Goal: Information Seeking & Learning: Learn about a topic

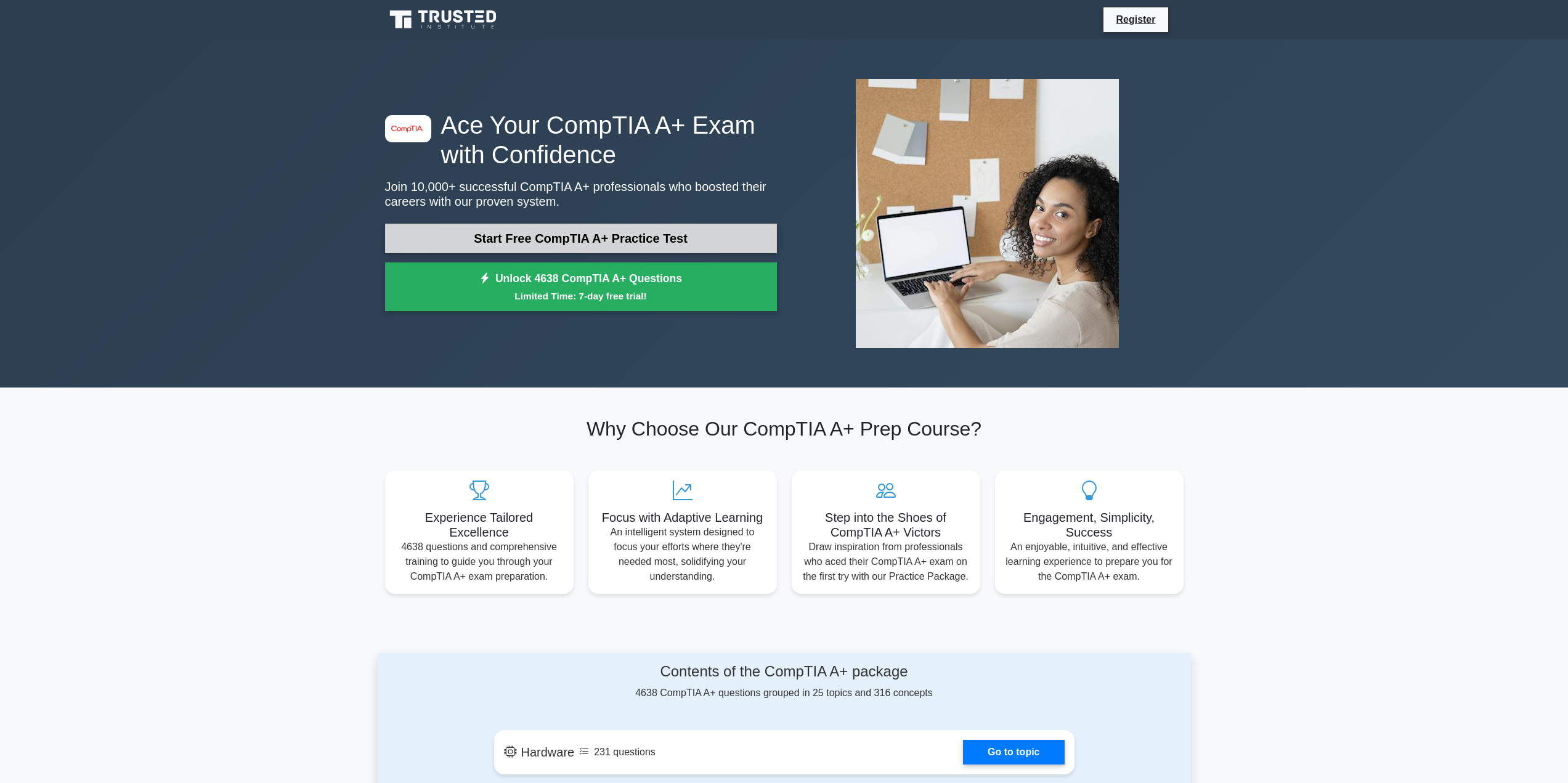
click at [526, 228] on link "Start Free CompTIA A+ Practice Test" at bounding box center [581, 239] width 392 height 30
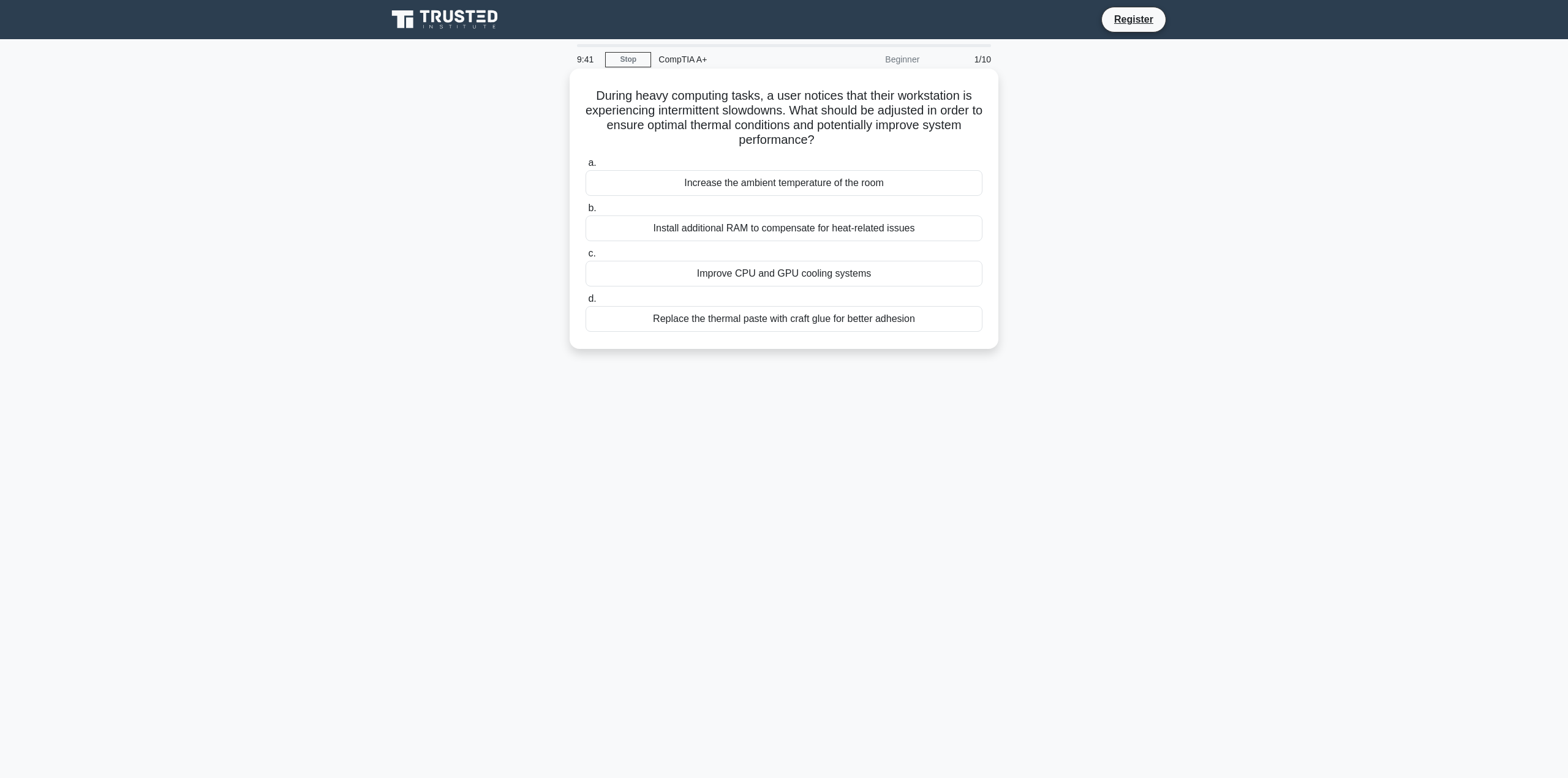
drag, startPoint x: 587, startPoint y: 94, endPoint x: 944, endPoint y: 137, distance: 359.6
click at [944, 137] on h5 "During heavy computing tasks, a user notices that their workstation is experien…" at bounding box center [784, 118] width 399 height 60
click at [1025, 153] on div "During heavy computing tasks, a user notices that their workstation is experien…" at bounding box center [783, 219] width 808 height 295
click at [855, 274] on div "Improve CPU and GPU cooling systems" at bounding box center [784, 273] width 397 height 26
click at [586, 258] on input "c. Improve CPU and GPU cooling systems" at bounding box center [586, 253] width 0 height 8
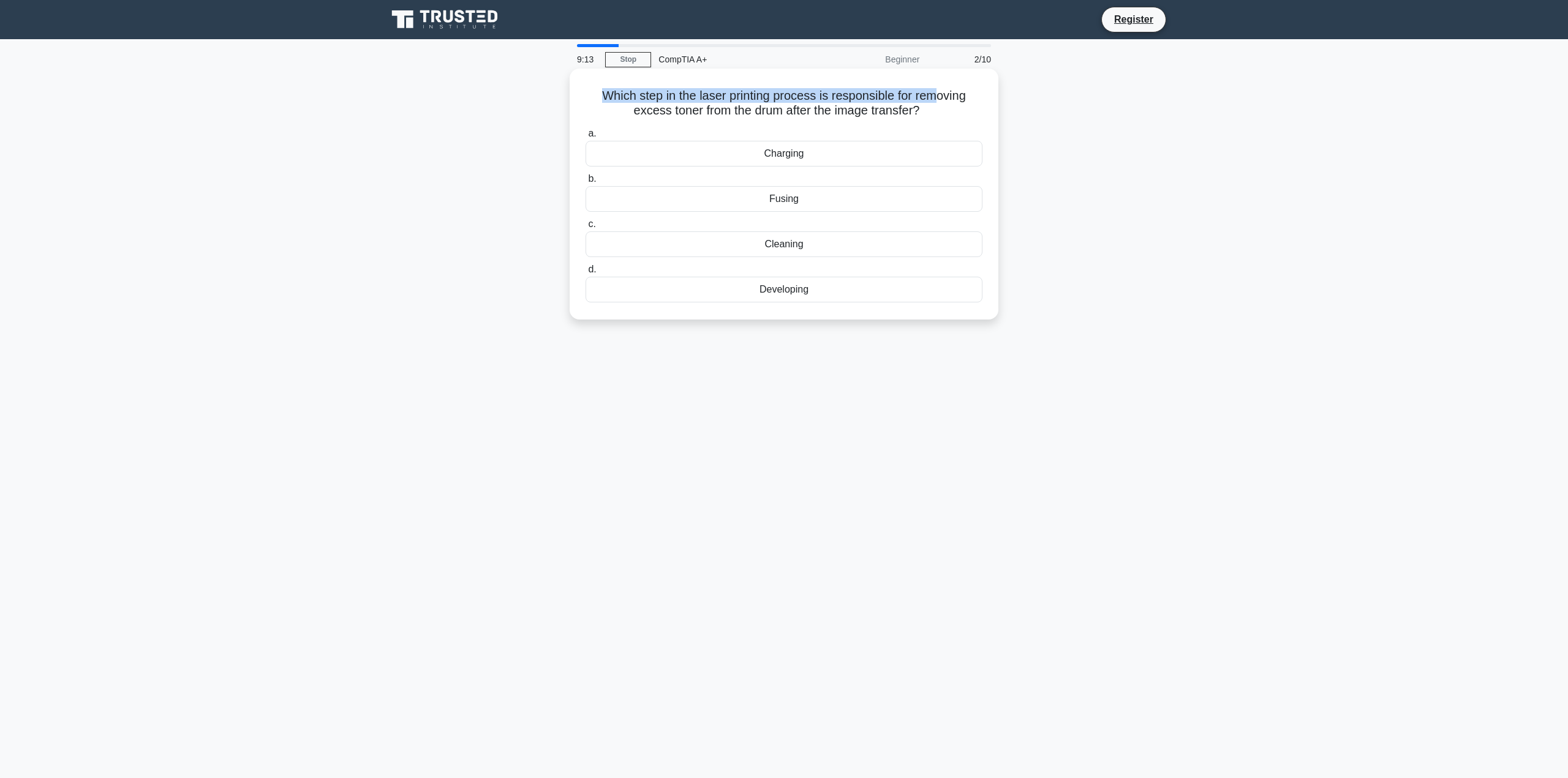
drag, startPoint x: 594, startPoint y: 94, endPoint x: 940, endPoint y: 90, distance: 346.0
click at [940, 90] on h5 "Which step in the laser printing process is responsible for removing excess ton…" at bounding box center [784, 103] width 399 height 31
click at [934, 119] on icon ".spinner_0XTQ{transform-origin:center;animation:spinner_y6GP .75s linear infini…" at bounding box center [926, 112] width 15 height 15
click at [796, 242] on div "Cleaning" at bounding box center [784, 244] width 397 height 26
click at [586, 228] on input "c. Cleaning" at bounding box center [586, 224] width 0 height 8
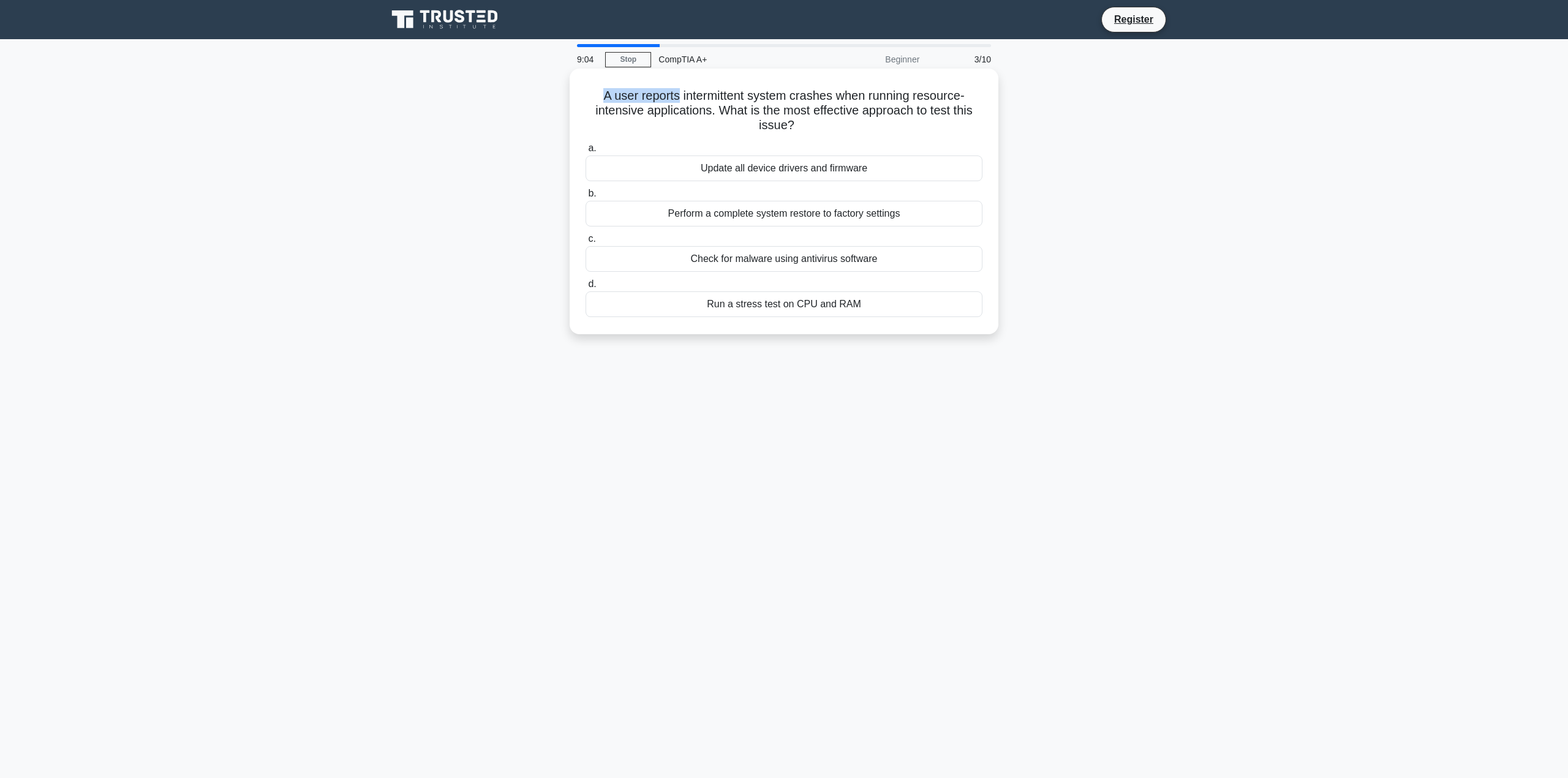
drag, startPoint x: 587, startPoint y: 90, endPoint x: 704, endPoint y: 109, distance: 118.5
click at [679, 98] on div "A user reports intermittent system crashes when running resource-intensive appl…" at bounding box center [783, 201] width 419 height 256
click at [755, 175] on div "Update all device drivers and firmware" at bounding box center [784, 168] width 397 height 26
click at [586, 153] on input "a. Update all device drivers and firmware" at bounding box center [586, 148] width 0 height 8
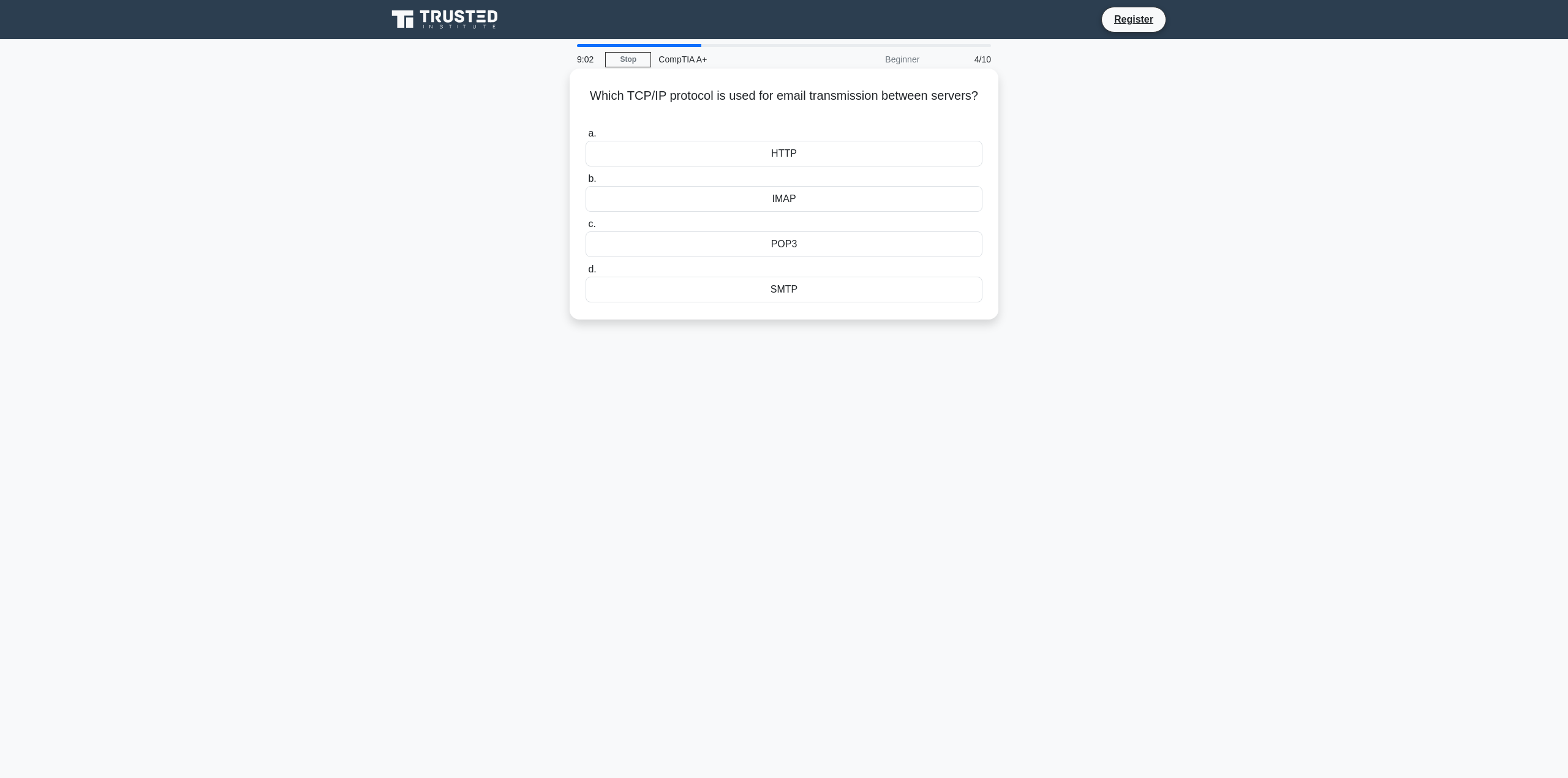
click at [755, 253] on div "POP3" at bounding box center [784, 244] width 397 height 26
click at [586, 228] on input "c. POP3" at bounding box center [586, 224] width 0 height 8
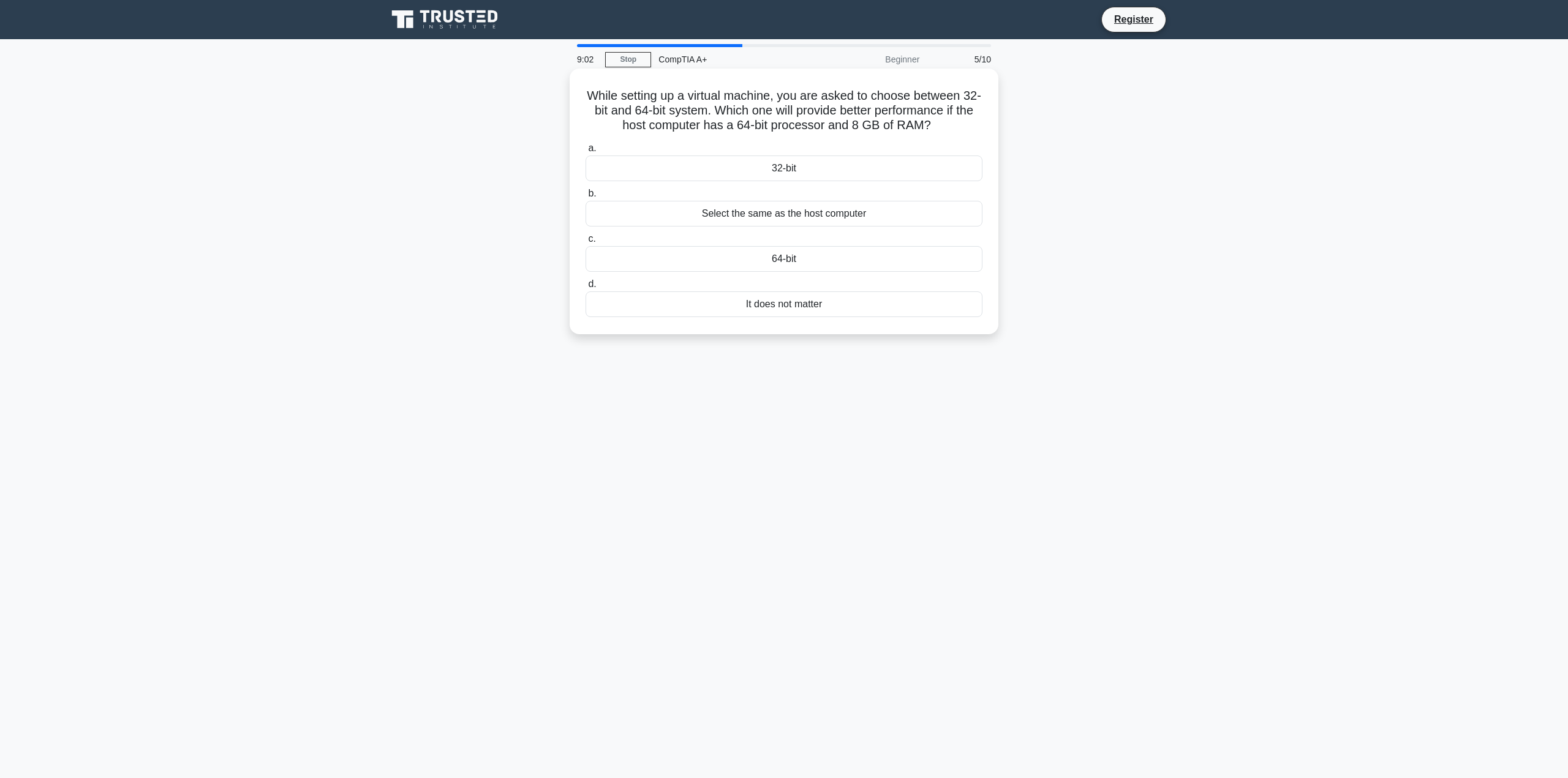
click at [766, 317] on div "It does not matter" at bounding box center [784, 304] width 397 height 26
click at [586, 288] on input "d. It does not matter" at bounding box center [586, 284] width 0 height 8
click at [773, 218] on div "Projector" at bounding box center [784, 214] width 397 height 26
click at [586, 197] on input "b. Projector" at bounding box center [586, 194] width 0 height 8
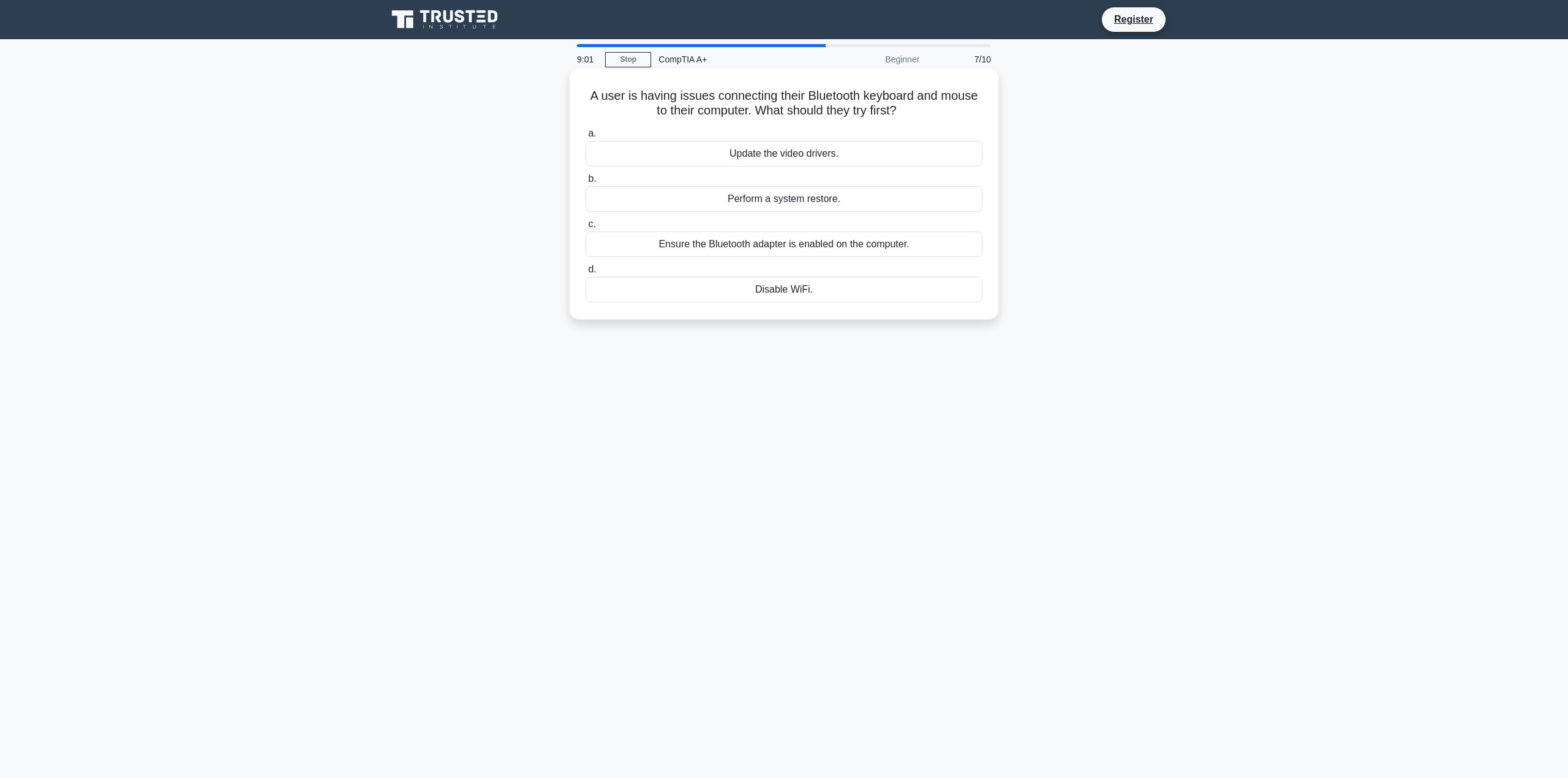
click at [772, 272] on label "d. Disable WiFi." at bounding box center [784, 282] width 397 height 40
click at [586, 272] on input "d. Disable WiFi." at bounding box center [586, 269] width 0 height 8
click at [769, 251] on div "Replace the USB cable" at bounding box center [784, 244] width 397 height 26
click at [586, 228] on input "c. Replace the USB cable" at bounding box center [586, 224] width 0 height 8
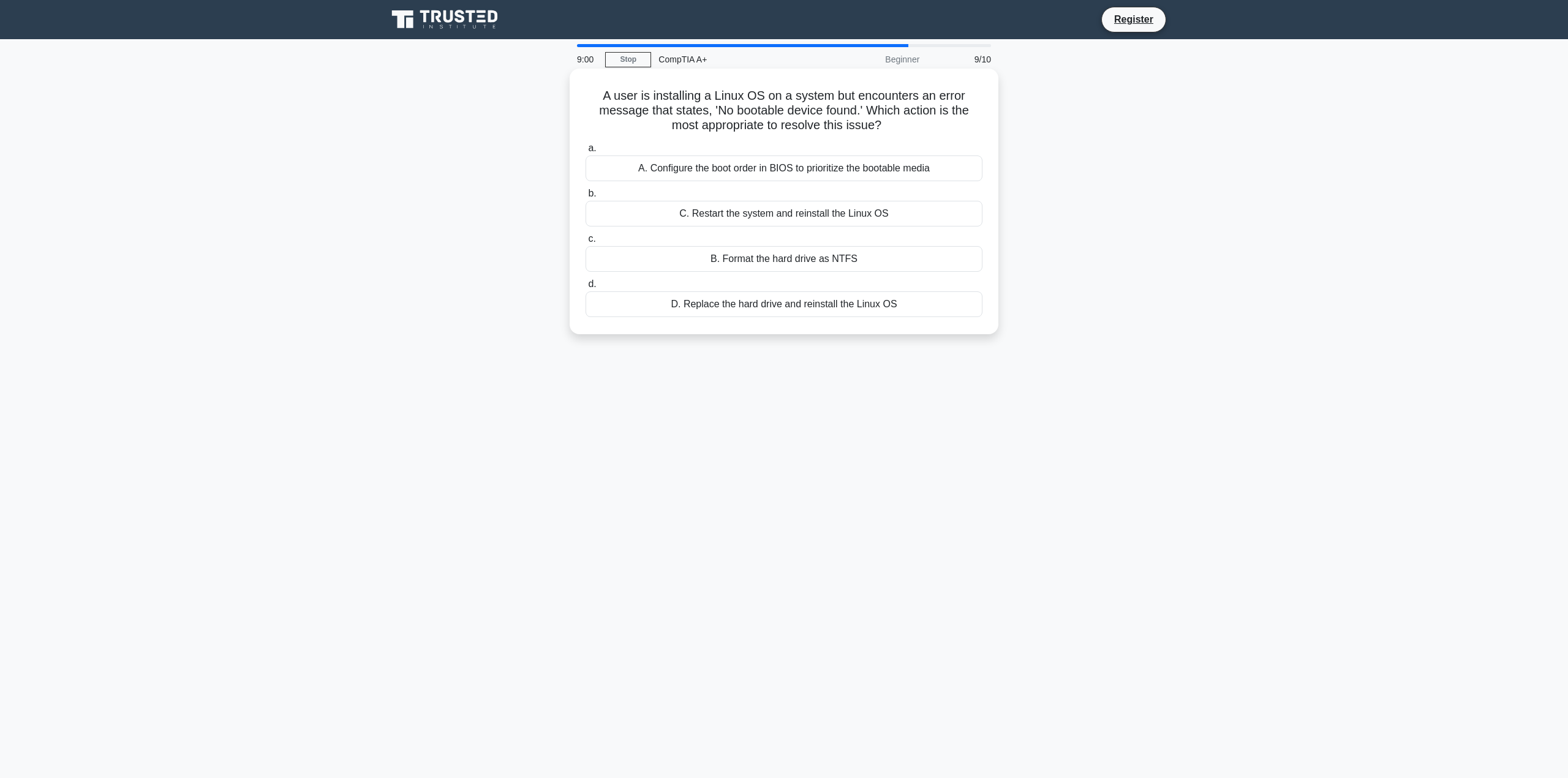
click at [775, 200] on label "b. C. Restart the system and reinstall the Linux OS" at bounding box center [784, 206] width 397 height 40
click at [586, 197] on input "b. C. Restart the system and reinstall the Linux OS" at bounding box center [586, 194] width 0 height 8
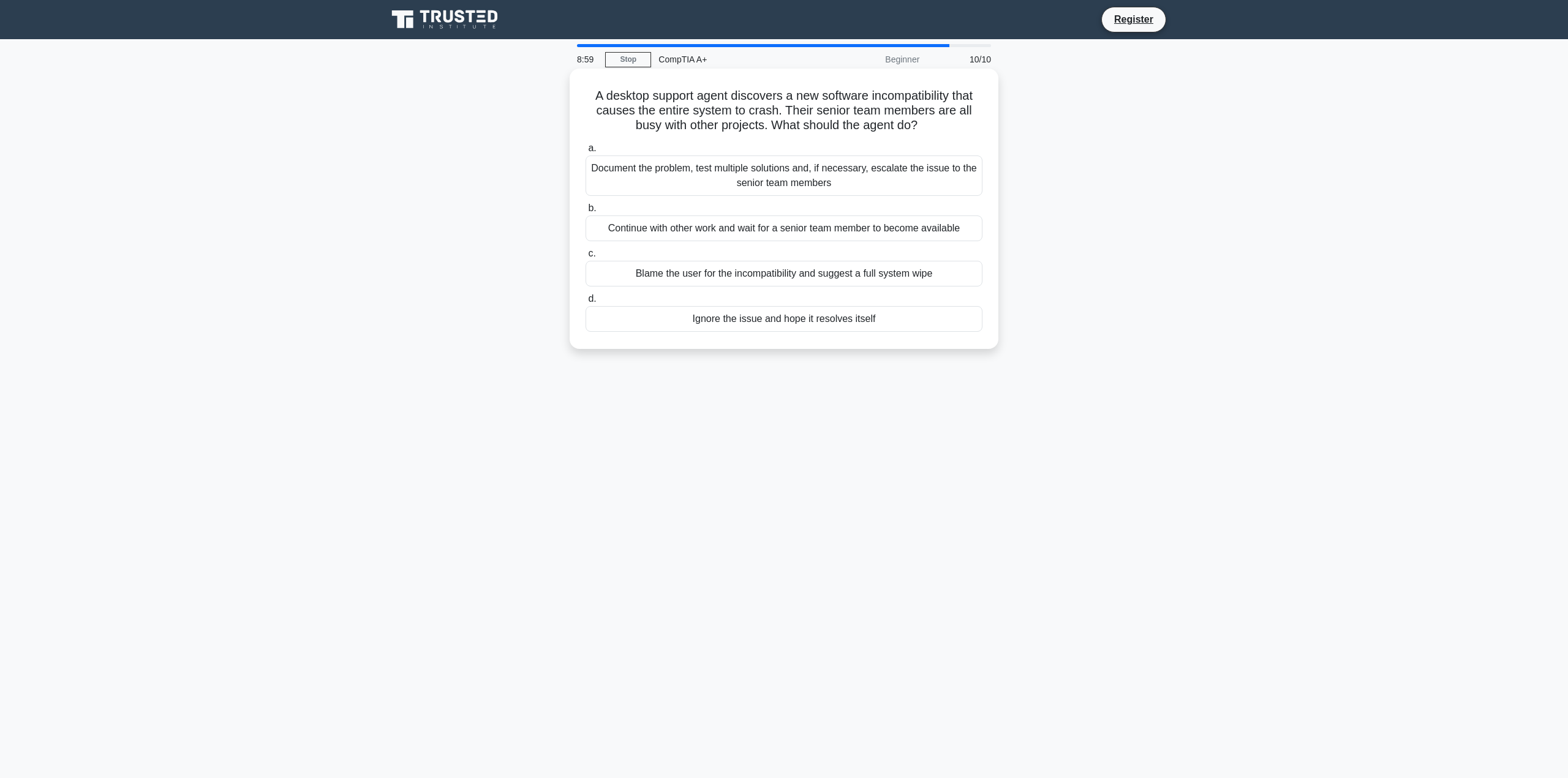
click at [772, 167] on div "Document the problem, test multiple solutions and, if necessary, escalate the i…" at bounding box center [784, 175] width 397 height 40
click at [586, 153] on input "a. Document the problem, test multiple solutions and, if necessary, escalate th…" at bounding box center [586, 148] width 0 height 8
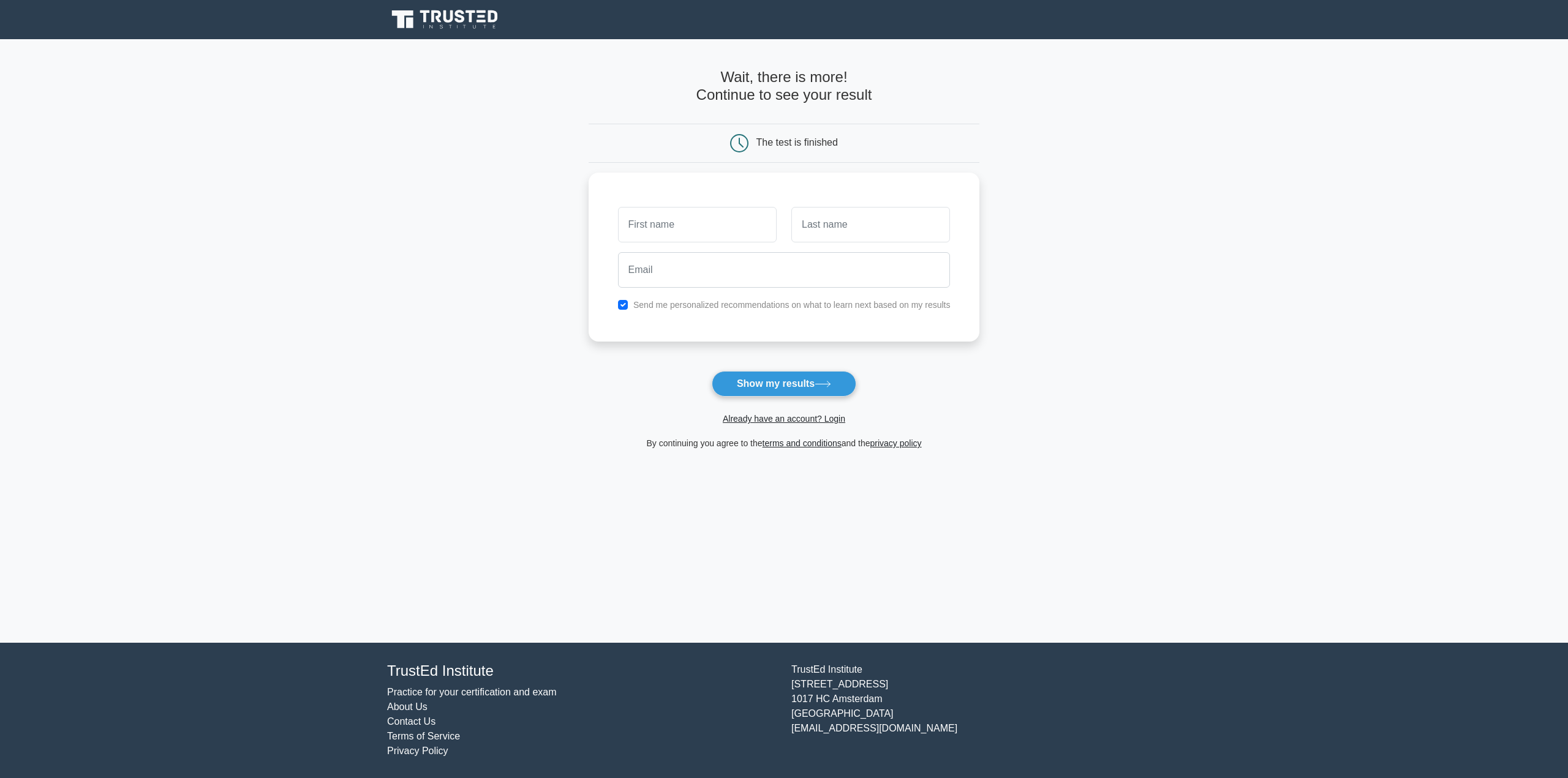
click at [754, 211] on input "text" at bounding box center [697, 225] width 159 height 35
click at [774, 165] on form "Wait, there is more! Continue to see your result The test is finished and the" at bounding box center [784, 259] width 391 height 382
click at [776, 385] on button "Show my results" at bounding box center [783, 384] width 145 height 26
